Goal: Task Accomplishment & Management: Use online tool/utility

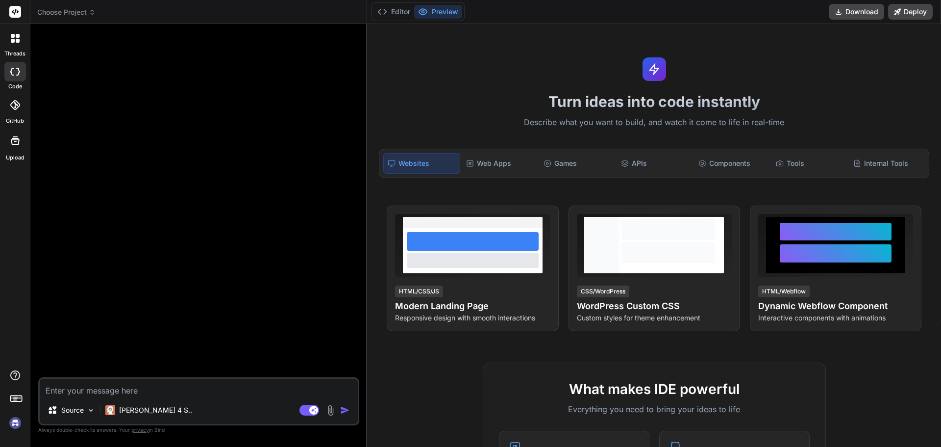
click at [14, 422] on img at bounding box center [15, 422] width 17 height 17
click at [14, 421] on img at bounding box center [15, 422] width 17 height 17
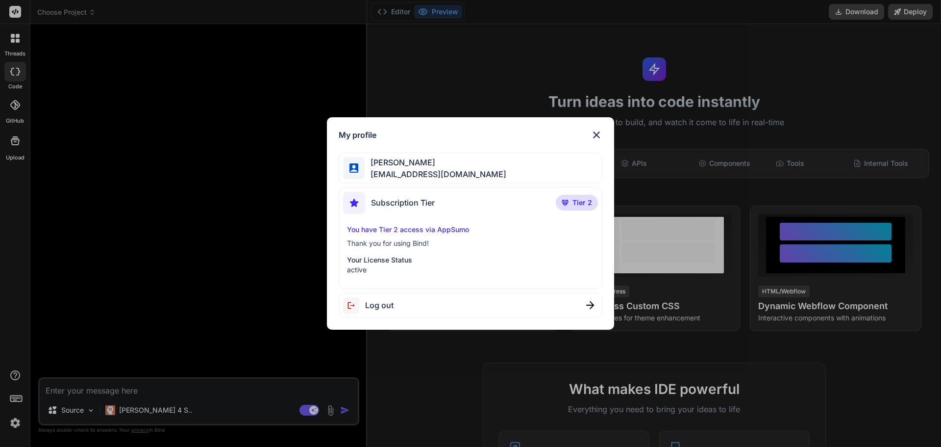
click at [595, 132] on img at bounding box center [597, 135] width 12 height 12
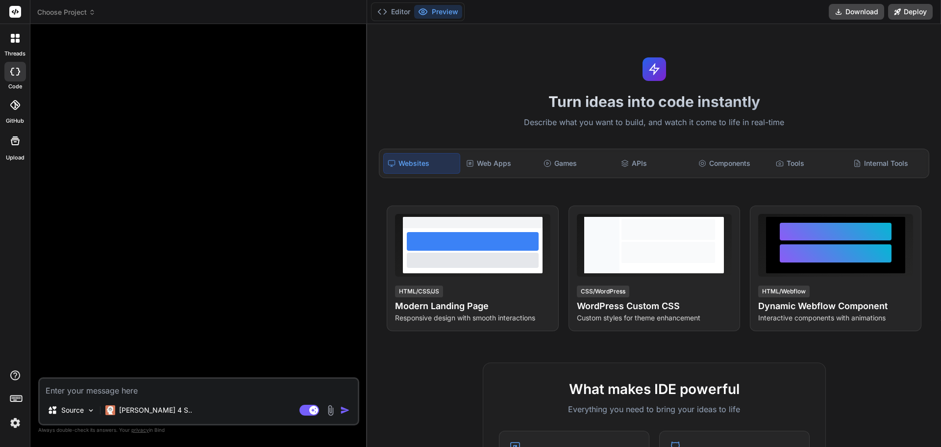
click at [115, 391] on textarea at bounding box center [199, 388] width 318 height 18
click at [88, 412] on img at bounding box center [91, 410] width 8 height 8
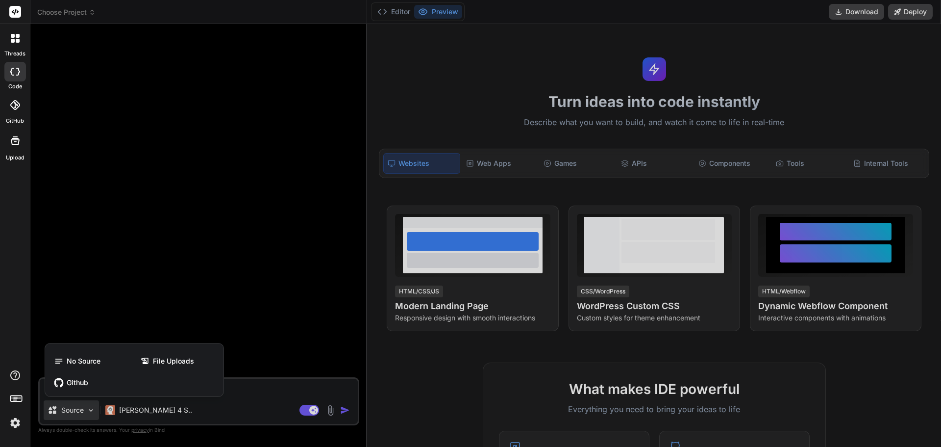
click at [88, 412] on div at bounding box center [470, 223] width 941 height 447
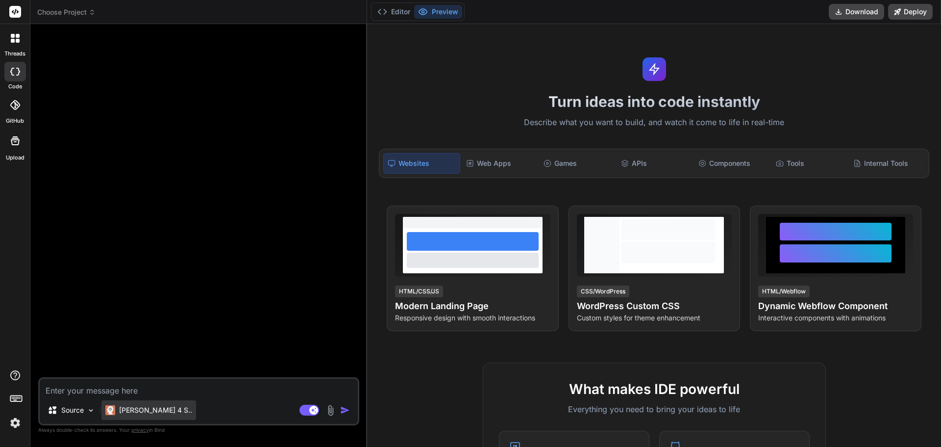
click at [149, 412] on p "[PERSON_NAME] 4 S.." at bounding box center [155, 410] width 73 height 10
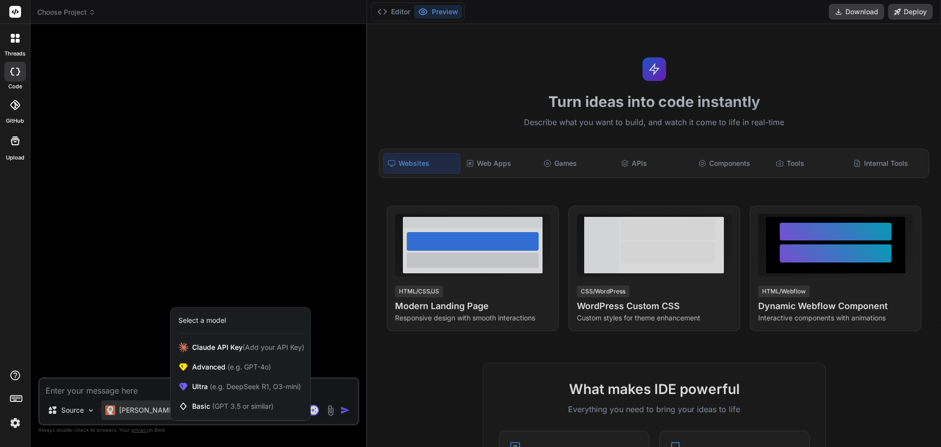
click at [124, 325] on div at bounding box center [470, 223] width 941 height 447
type textarea "x"
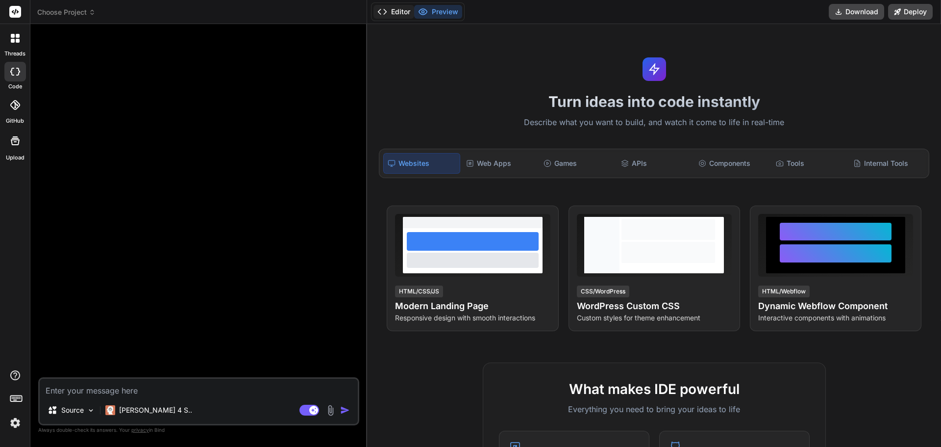
click at [400, 13] on button "Editor" at bounding box center [394, 12] width 41 height 14
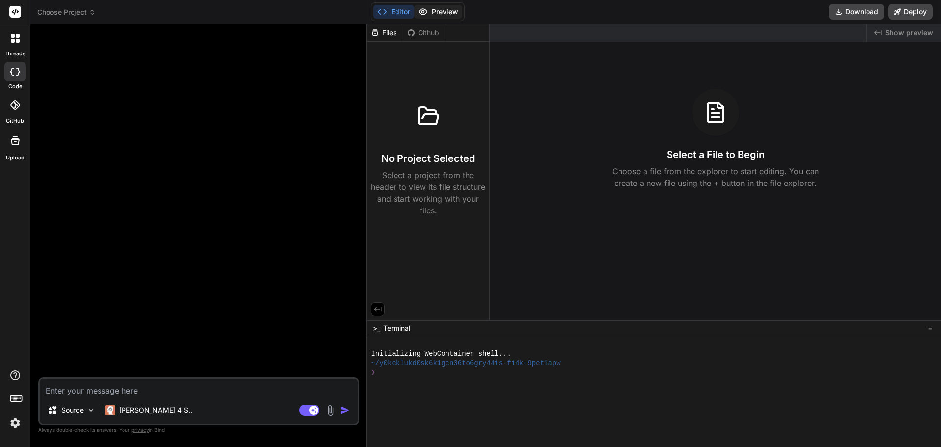
click at [441, 14] on button "Preview" at bounding box center [438, 12] width 48 height 14
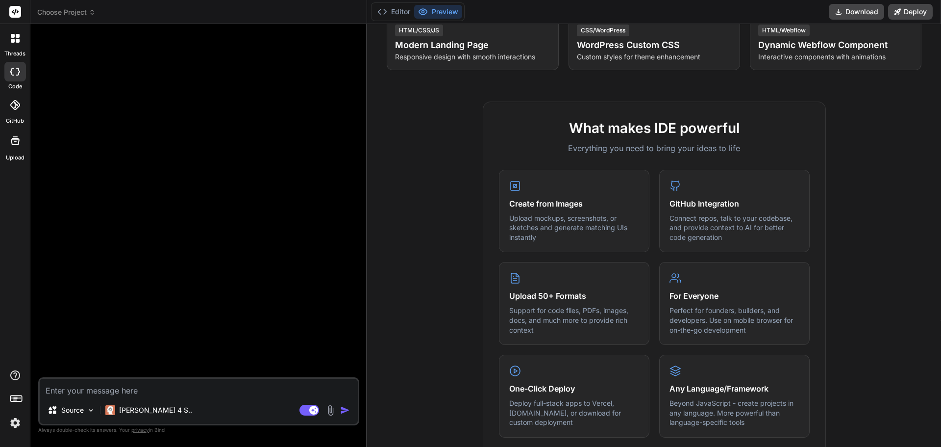
scroll to position [294, 0]
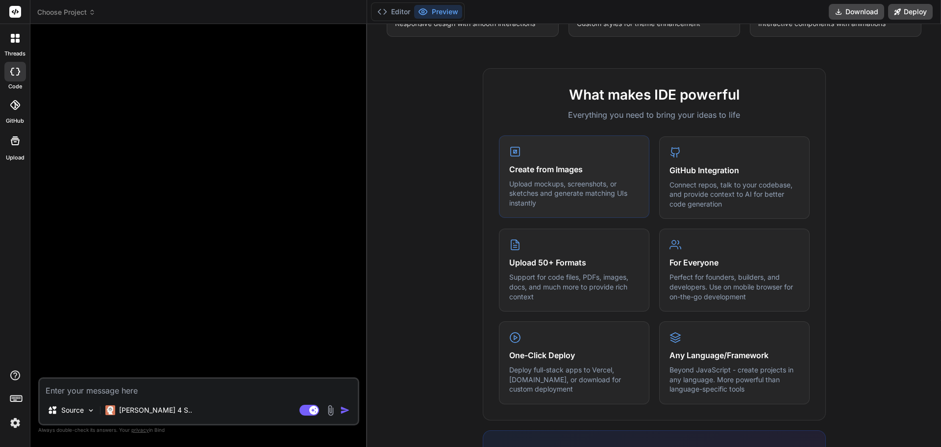
click at [592, 179] on p "Upload mockups, screenshots, or sketches and generate matching UIs instantly" at bounding box center [574, 193] width 130 height 29
click at [516, 154] on icon at bounding box center [515, 152] width 12 height 12
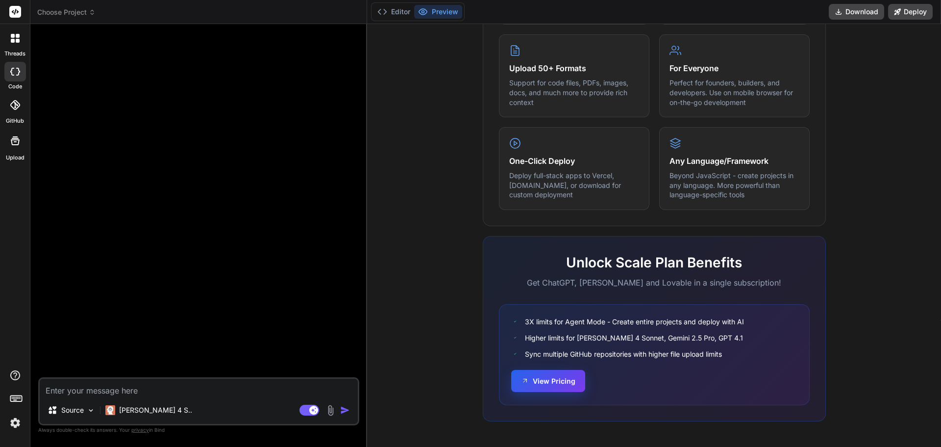
click at [556, 382] on button "View Pricing" at bounding box center [548, 381] width 74 height 22
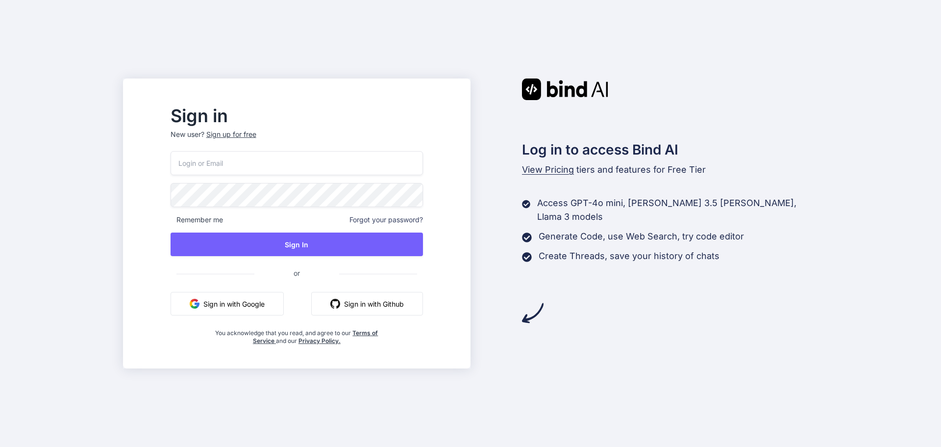
click at [115, 173] on div "Sign in New user? Sign up for free Remember me Forgot your password? Sign In or…" at bounding box center [470, 223] width 941 height 447
click at [284, 149] on p "New user? Sign up for free" at bounding box center [297, 140] width 253 height 22
click at [277, 166] on input "email" at bounding box center [297, 163] width 253 height 24
type input "[EMAIL_ADDRESS][DOMAIN_NAME]"
click at [132, 321] on div "Sign in New user? Sign up for free mahmood@vurld.com Remember me Forgot your pa…" at bounding box center [470, 223] width 941 height 447
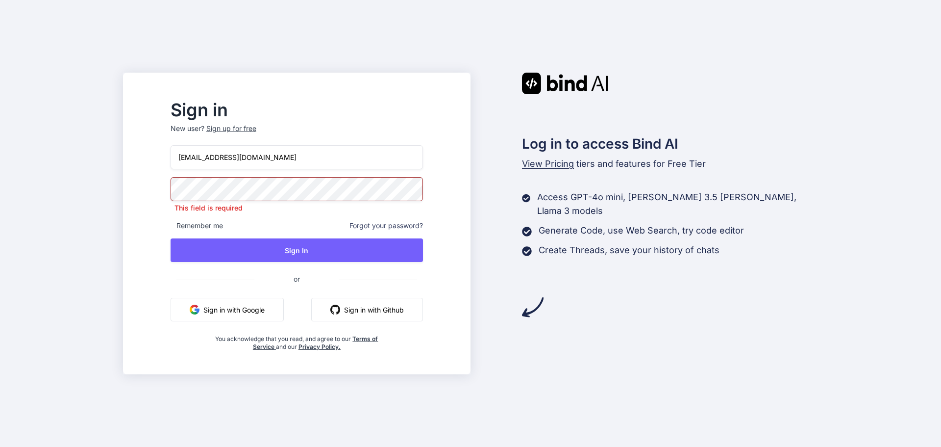
click at [149, 267] on div "Sign in New user? Sign up for free mahmood@vurld.com This field is required Rem…" at bounding box center [470, 223] width 941 height 447
click at [200, 310] on img "button" at bounding box center [195, 310] width 10 height 10
